Goal: Obtain resource: Obtain resource

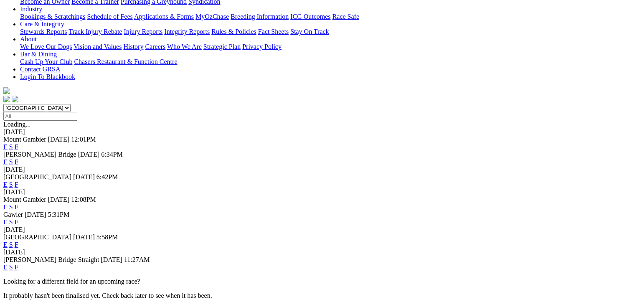
scroll to position [169, 2]
click at [18, 241] on link "F" at bounding box center [17, 244] width 4 height 7
